Goal: Task Accomplishment & Management: Manage account settings

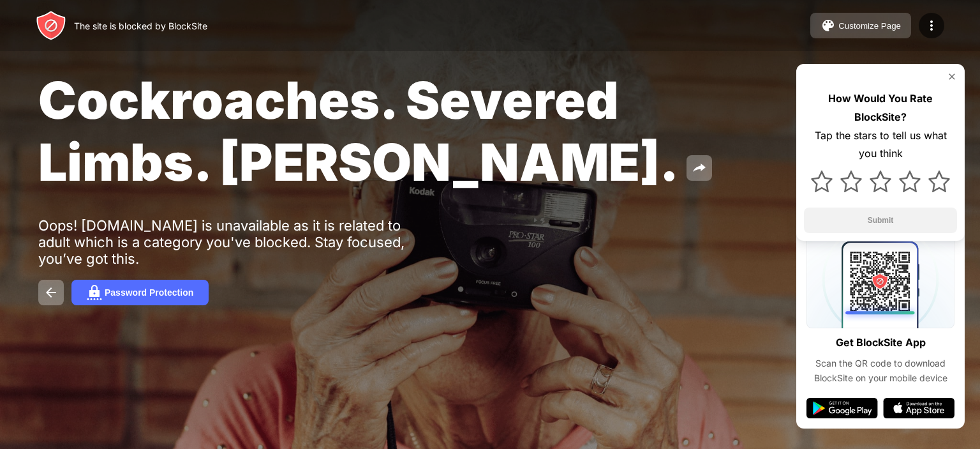
click at [881, 27] on div "Customize Page" at bounding box center [870, 26] width 63 height 10
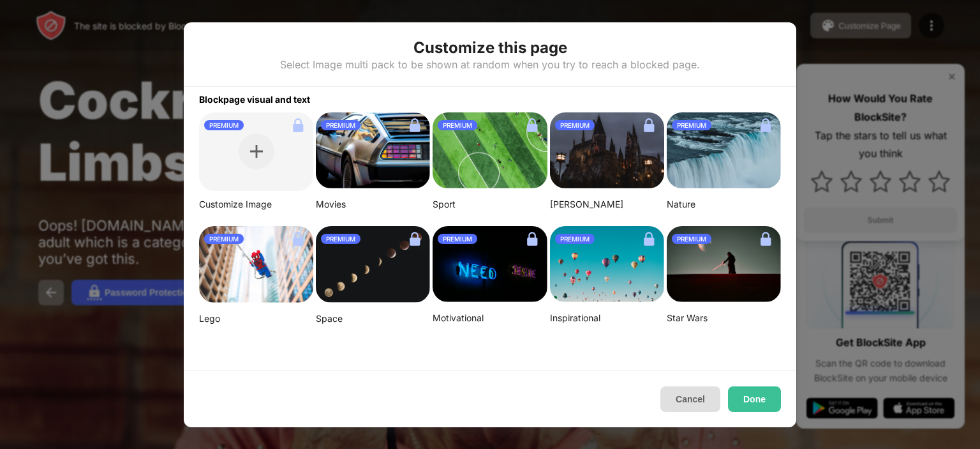
click at [691, 403] on button "Cancel" at bounding box center [691, 399] width 60 height 26
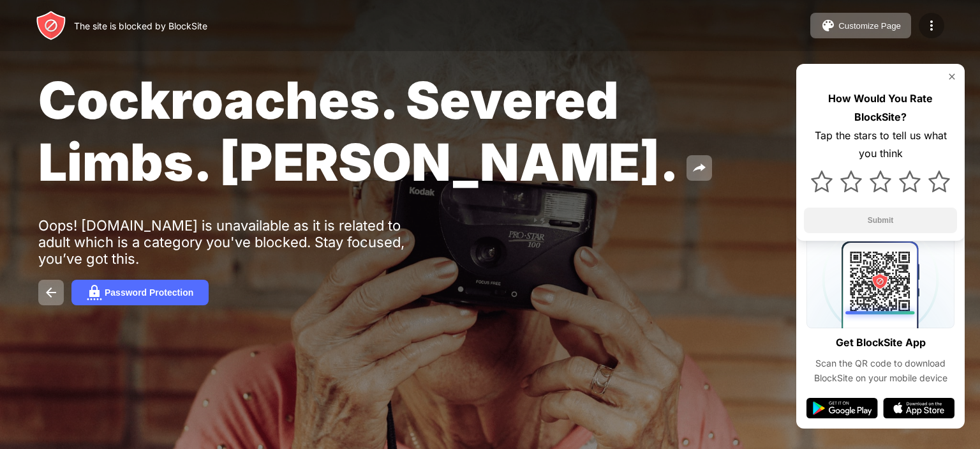
click at [930, 27] on img at bounding box center [931, 25] width 15 height 15
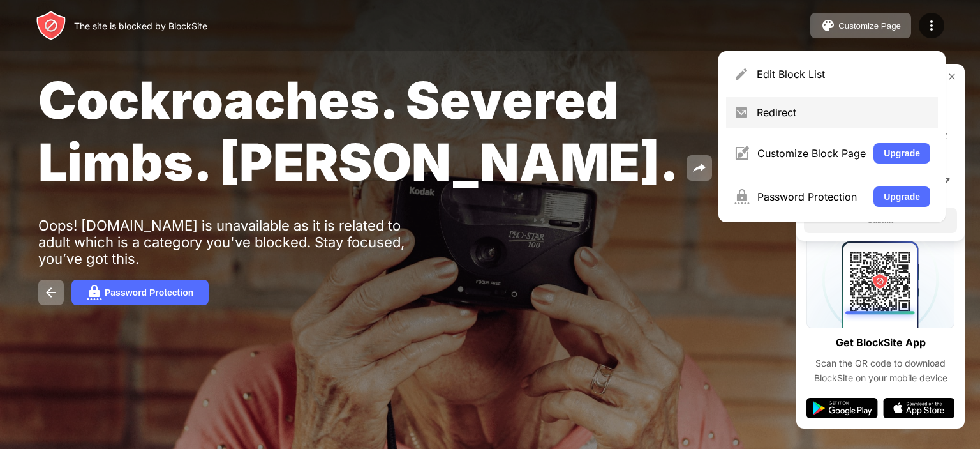
click at [807, 113] on div "Redirect" at bounding box center [844, 112] width 174 height 13
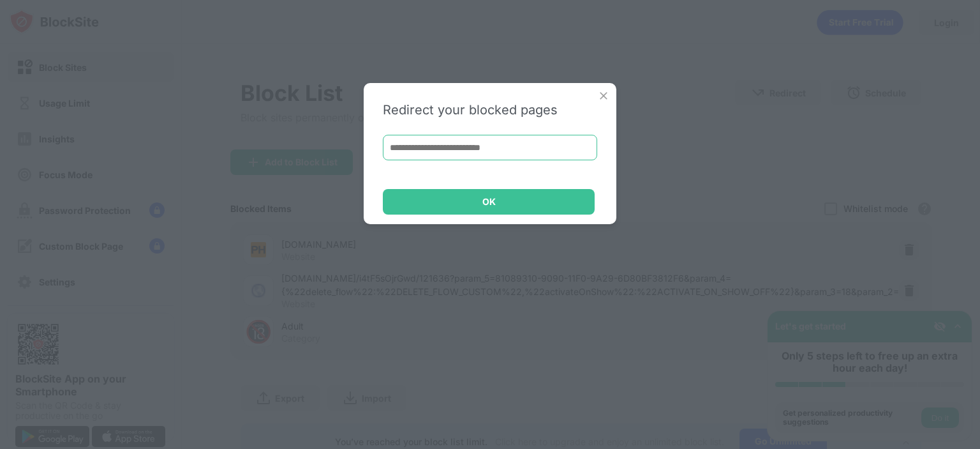
click at [501, 147] on input at bounding box center [490, 148] width 214 height 26
paste input "**********"
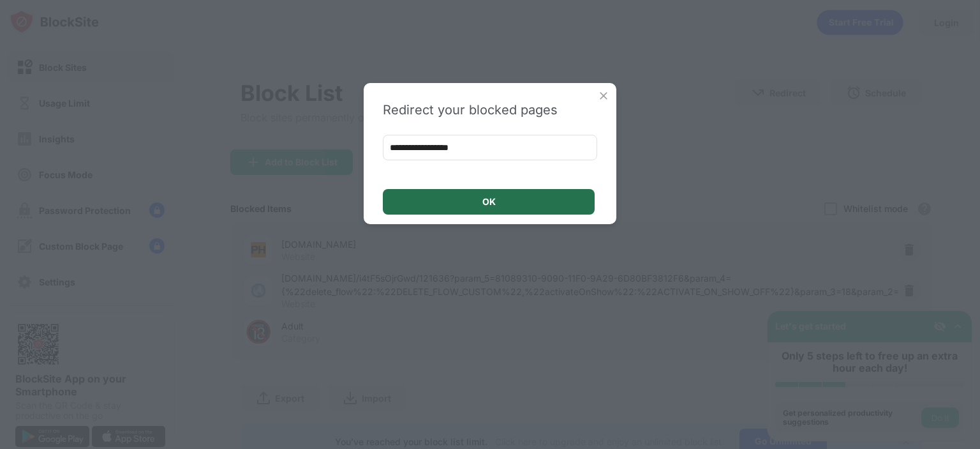
click at [489, 198] on div "OK" at bounding box center [488, 202] width 13 height 10
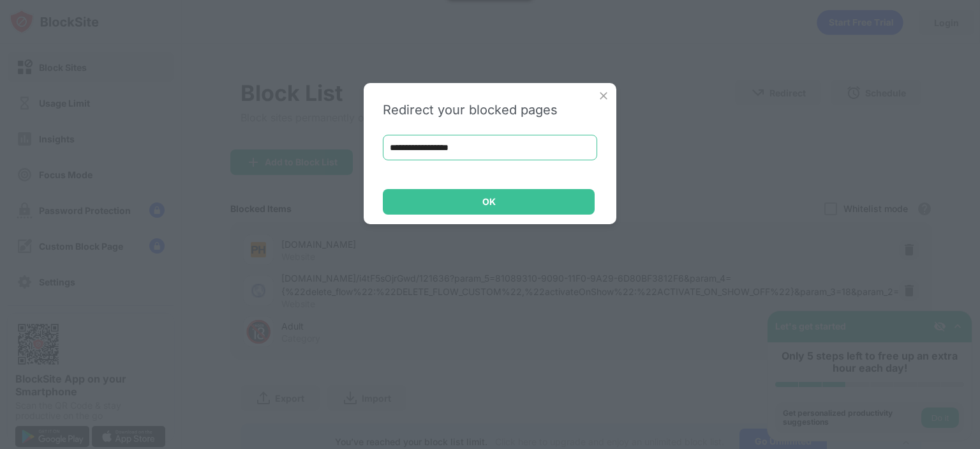
click at [480, 147] on input "**********" at bounding box center [490, 148] width 214 height 26
type input "*"
type input "**********"
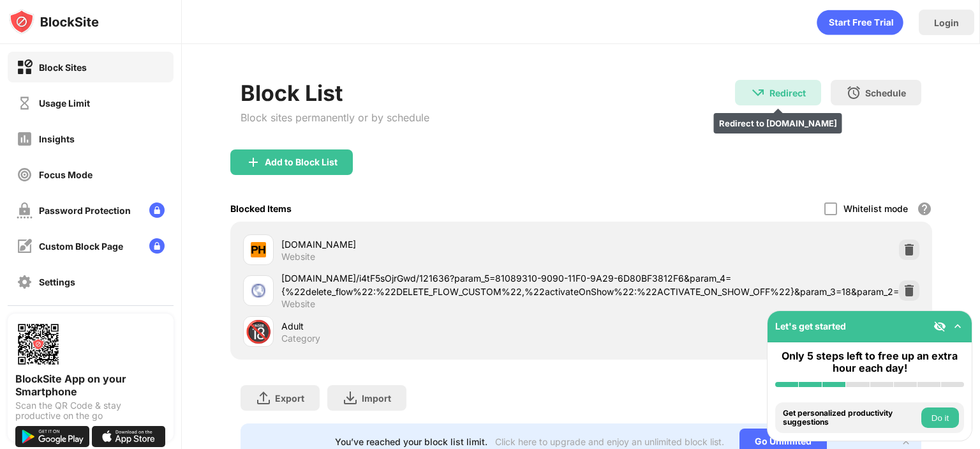
click at [793, 84] on div "Redirect Redirect to [DOMAIN_NAME]" at bounding box center [778, 93] width 86 height 26
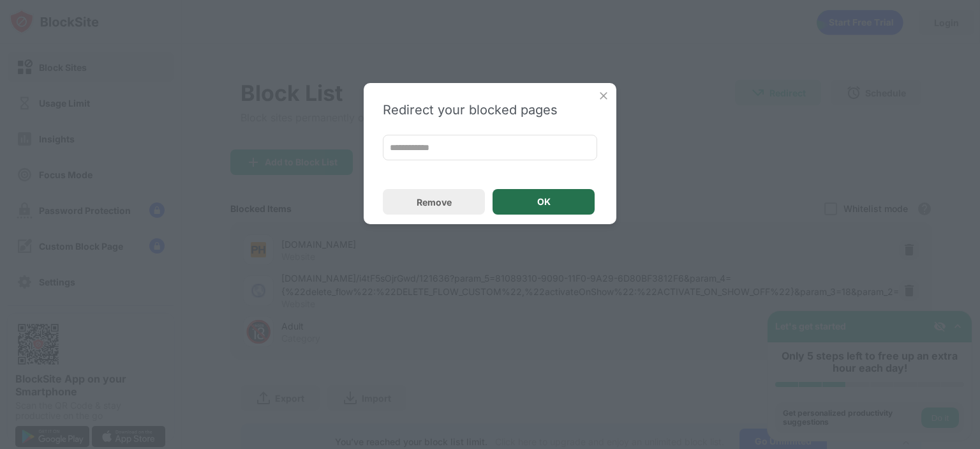
click at [523, 205] on div "OK" at bounding box center [544, 202] width 102 height 26
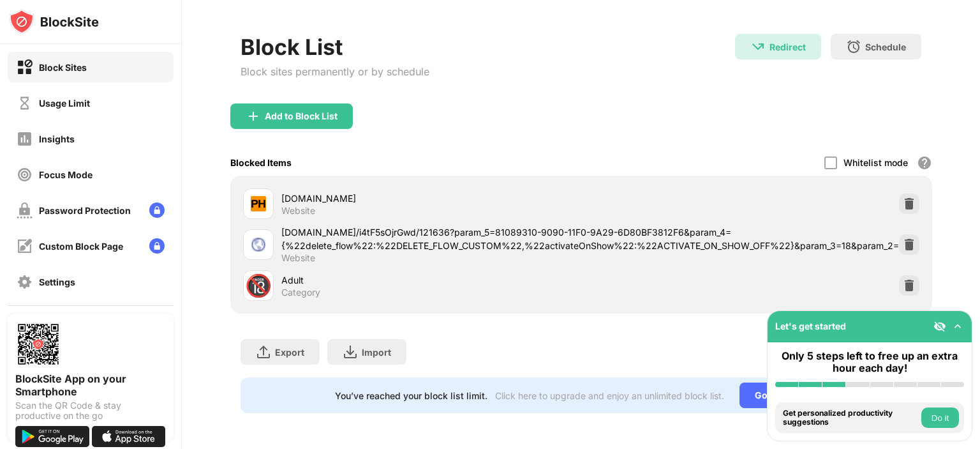
scroll to position [54, 0]
click at [803, 235] on div "[DOMAIN_NAME]/i4tF5sOjrGwd/121636?param_5=81089310-9090-11F0-9A29-6D80BF3812F6&…" at bounding box center [590, 238] width 618 height 27
drag, startPoint x: 803, startPoint y: 235, endPoint x: 881, endPoint y: 101, distance: 155.5
click at [881, 103] on div "Add to Block List" at bounding box center [581, 126] width 702 height 46
